Goal: Find specific page/section: Find specific page/section

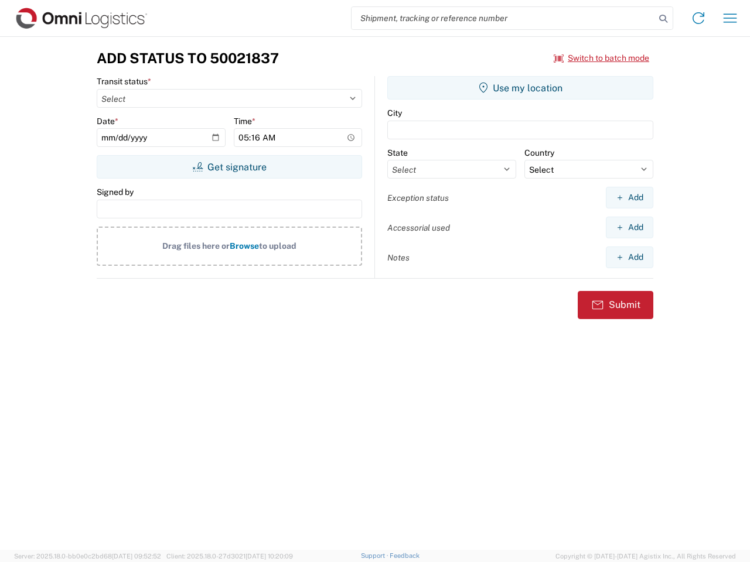
click at [503, 18] on input "search" at bounding box center [502, 18] width 303 height 22
click at [663, 19] on icon at bounding box center [663, 19] width 16 height 16
click at [698, 18] on icon at bounding box center [698, 18] width 19 height 19
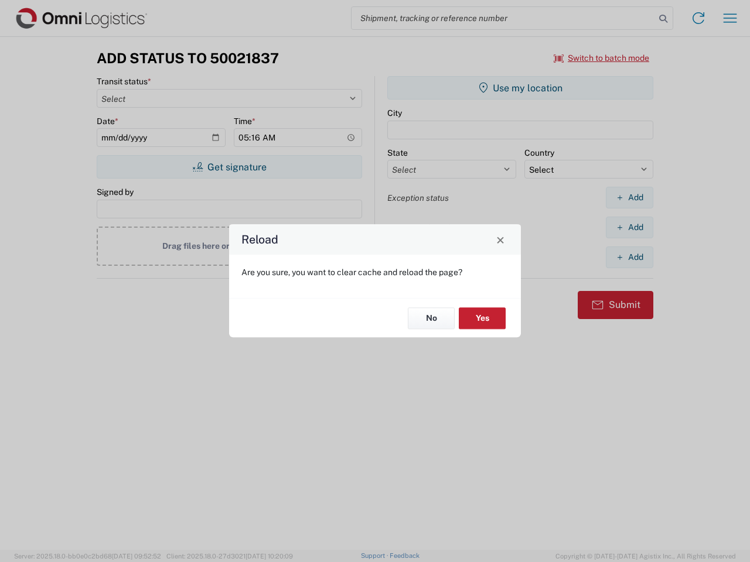
click at [602, 58] on div "Reload Are you sure, you want to clear cache and reload the page? No Yes" at bounding box center [375, 281] width 750 height 562
click at [229, 167] on div "Reload Are you sure, you want to clear cache and reload the page? No Yes" at bounding box center [375, 281] width 750 height 562
click at [520, 88] on div "Reload Are you sure, you want to clear cache and reload the page? No Yes" at bounding box center [375, 281] width 750 height 562
click at [629, 197] on div "Reload Are you sure, you want to clear cache and reload the page? No Yes" at bounding box center [375, 281] width 750 height 562
click at [629, 227] on div "Reload Are you sure, you want to clear cache and reload the page? No Yes" at bounding box center [375, 281] width 750 height 562
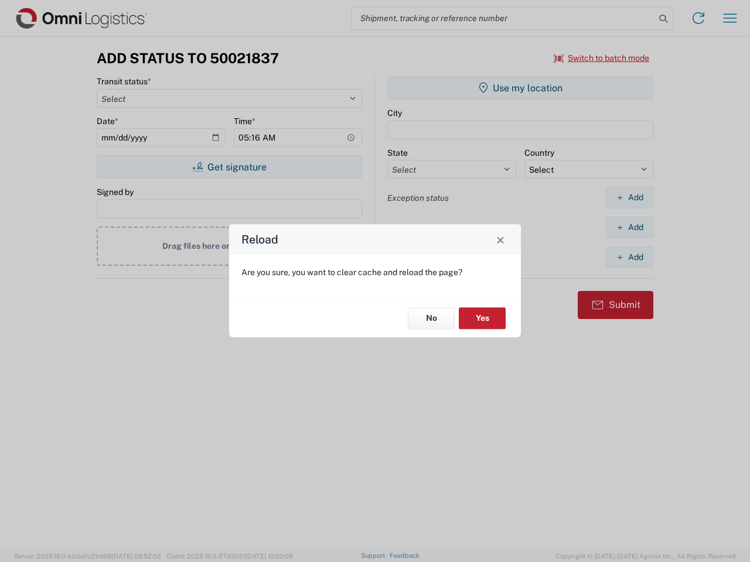
click at [629, 257] on div "Reload Are you sure, you want to clear cache and reload the page? No Yes" at bounding box center [375, 281] width 750 height 562
